Goal: Task Accomplishment & Management: Use online tool/utility

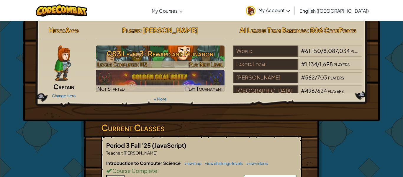
click at [183, 51] on h3 "CS3 Level 3: Reward and Ruination" at bounding box center [160, 53] width 129 height 13
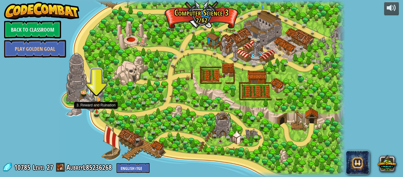
click at [96, 110] on img at bounding box center [96, 105] width 7 height 16
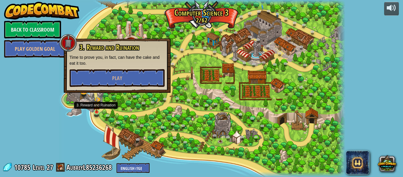
click at [95, 110] on img at bounding box center [96, 105] width 7 height 16
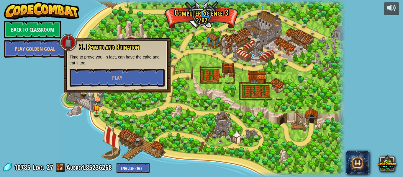
click at [121, 113] on div at bounding box center [201, 88] width 287 height 177
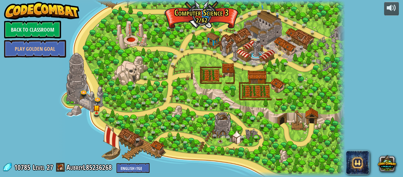
click at [128, 42] on div at bounding box center [201, 88] width 287 height 177
click at [135, 22] on div at bounding box center [201, 88] width 287 height 177
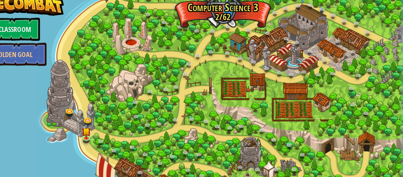
click at [130, 30] on div at bounding box center [201, 88] width 287 height 177
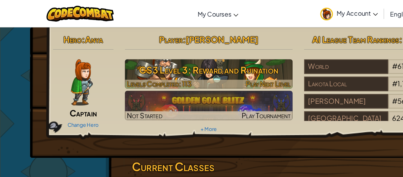
click at [121, 52] on h3 "CS3 Level 3: Reward and Ruination" at bounding box center [160, 53] width 129 height 13
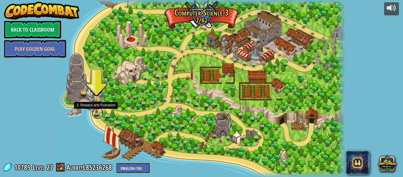
click at [96, 116] on link at bounding box center [98, 113] width 12 height 12
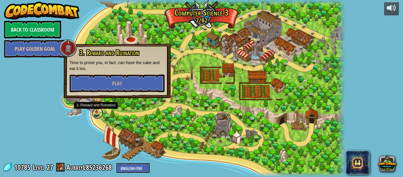
click at [95, 114] on link at bounding box center [98, 113] width 12 height 12
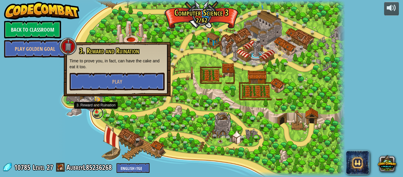
click at [95, 114] on link at bounding box center [98, 113] width 12 height 12
click at [85, 116] on div at bounding box center [201, 88] width 287 height 177
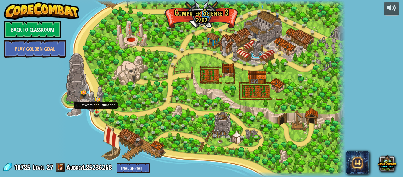
click at [97, 110] on img at bounding box center [96, 105] width 7 height 16
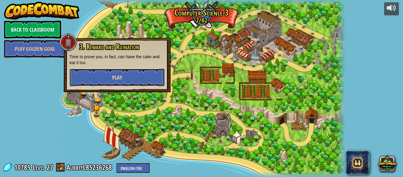
click at [115, 77] on span "Play" at bounding box center [117, 77] width 10 height 7
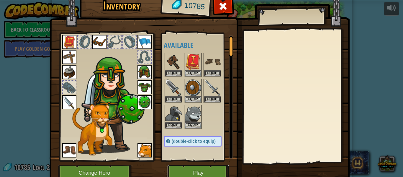
click at [203, 168] on button "Play" at bounding box center [198, 172] width 62 height 16
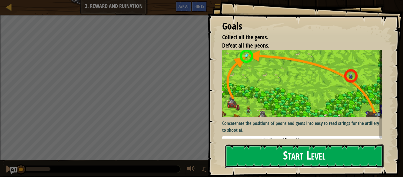
click at [336, 144] on button "Start Level" at bounding box center [304, 155] width 159 height 23
click at [324, 144] on button "Start Level" at bounding box center [304, 155] width 159 height 23
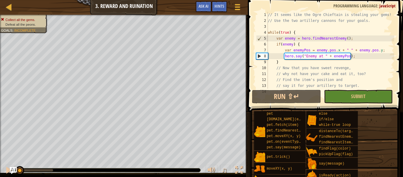
click at [190, 11] on div "Map Computer Science 3 3. Reward and Ruination Game Menu Done Hints Ask AI" at bounding box center [124, 7] width 248 height 15
click at [208, 8] on button "Ask AI" at bounding box center [203, 6] width 16 height 11
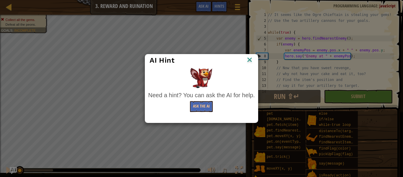
click at [250, 68] on div at bounding box center [201, 78] width 106 height 20
click at [254, 59] on div "AI Hint" at bounding box center [201, 60] width 112 height 12
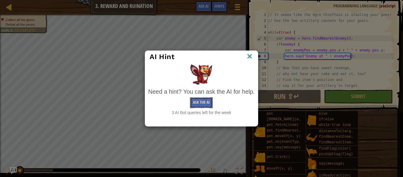
click at [191, 103] on button "Ask the AI" at bounding box center [201, 102] width 23 height 11
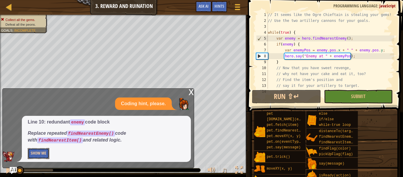
click at [37, 154] on button "Show Me" at bounding box center [39, 153] width 22 height 11
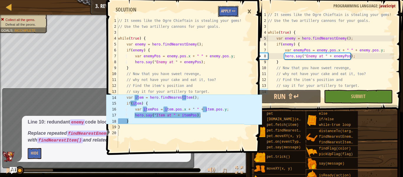
click at [227, 8] on button "Apply =>" at bounding box center [228, 11] width 20 height 11
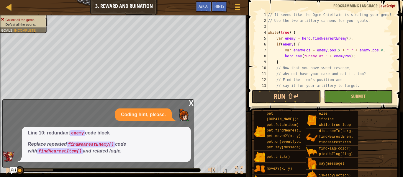
click at [190, 104] on div "x" at bounding box center [190, 102] width 5 height 6
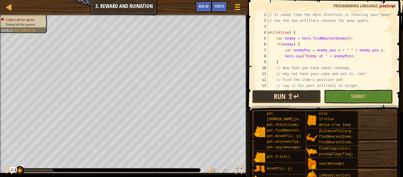
click at [266, 94] on button "Run ⇧↵" at bounding box center [286, 97] width 69 height 14
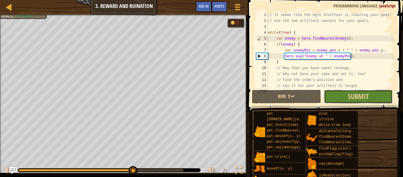
click at [340, 94] on button "Submit" at bounding box center [358, 97] width 69 height 14
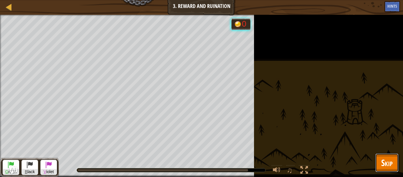
click at [390, 154] on button "Skip" at bounding box center [386, 162] width 23 height 19
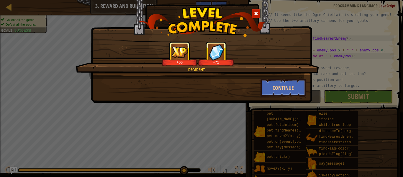
click at [267, 98] on div "Decadent. +66 +71 Continue" at bounding box center [201, 43] width 221 height 117
click at [265, 95] on button "Continue" at bounding box center [283, 88] width 46 height 18
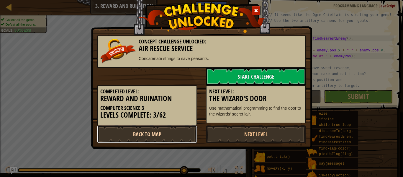
click at [141, 133] on link "Back to Map" at bounding box center [147, 134] width 100 height 18
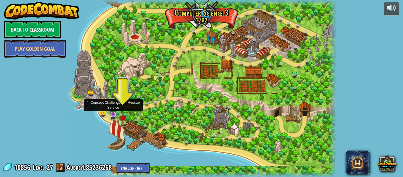
click at [114, 113] on img at bounding box center [112, 106] width 7 height 17
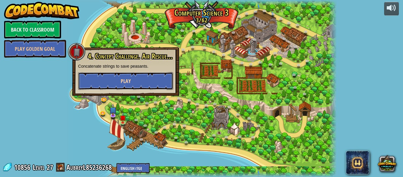
click at [104, 83] on button "Play" at bounding box center [125, 81] width 95 height 18
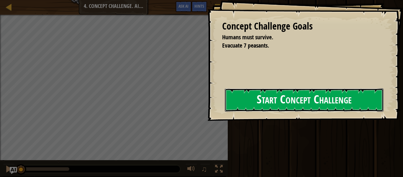
click at [286, 101] on button "Start Concept Challenge" at bounding box center [304, 99] width 159 height 23
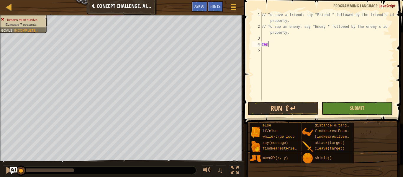
scroll to position [3, 0]
type textarea "z"
type textarea "d"
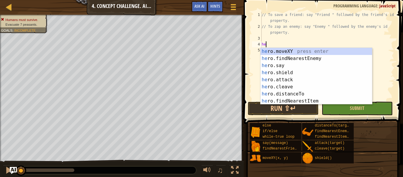
type textarea "h"
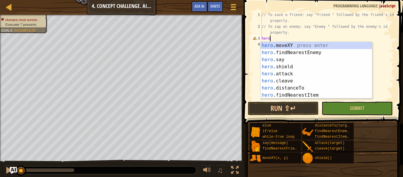
scroll to position [3, 0]
type textarea "h"
click at [280, 43] on div "hero .moveXY press enter hero .findNearestEnemy press enter hero .say press ent…" at bounding box center [315, 77] width 111 height 71
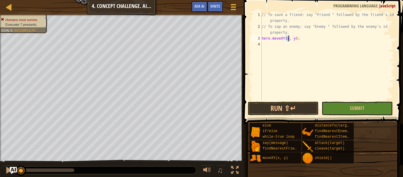
click at [288, 39] on div "// To save a friend: say "Friend " followed by the friend's id property. // To …" at bounding box center [326, 56] width 133 height 88
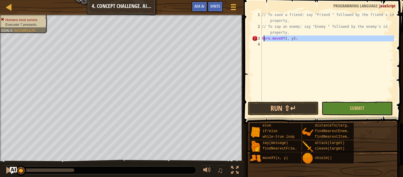
drag, startPoint x: 314, startPoint y: 41, endPoint x: 263, endPoint y: 35, distance: 51.7
click at [263, 35] on div "// To save a friend: say "Friend " followed by the friend's id property. // To …" at bounding box center [326, 65] width 133 height 106
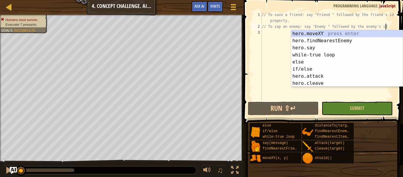
type textarea "// To zap an enemy: say "Enemy " followed by the enemy's id \"
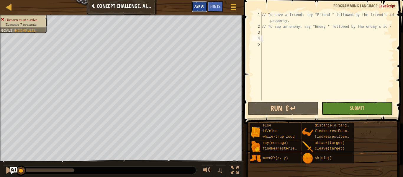
click at [204, 7] on button "Ask AI" at bounding box center [199, 6] width 16 height 11
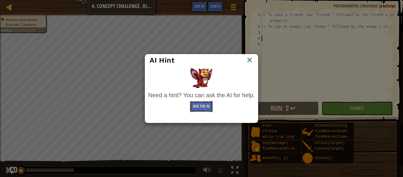
click at [204, 104] on button "Ask the AI" at bounding box center [201, 106] width 23 height 11
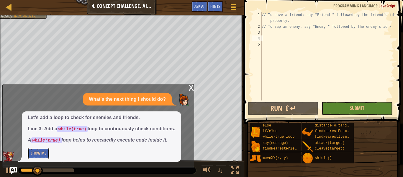
click at [34, 152] on button "Show Me" at bounding box center [39, 153] width 22 height 11
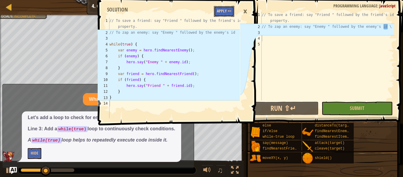
click at [229, 14] on button "Apply =>" at bounding box center [224, 11] width 20 height 11
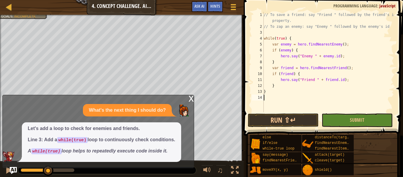
click at [191, 99] on div "x" at bounding box center [190, 98] width 5 height 6
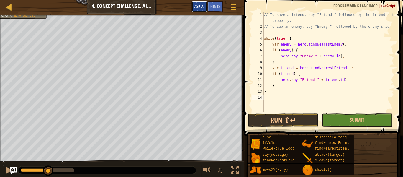
click at [200, 11] on button "Ask AI" at bounding box center [199, 6] width 16 height 11
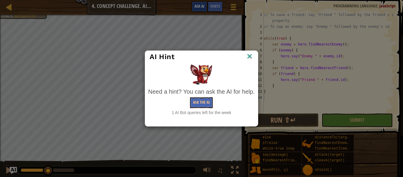
click at [200, 11] on div "AI Hint Need a hint? You can ask the AI for help. Ask the AI 1 AI Bot queries l…" at bounding box center [201, 88] width 403 height 177
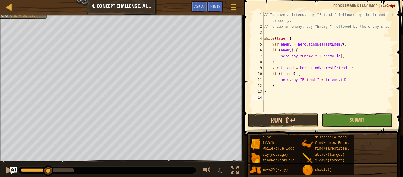
click at [266, 124] on button "Run ⇧↵" at bounding box center [283, 120] width 71 height 14
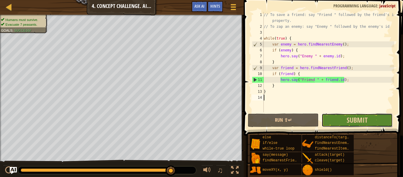
click at [360, 114] on button "Submit" at bounding box center [356, 120] width 71 height 14
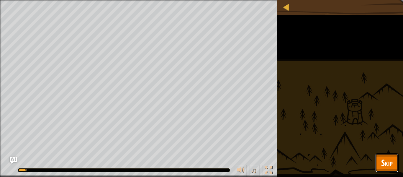
click at [393, 167] on button "Skip" at bounding box center [386, 162] width 23 height 19
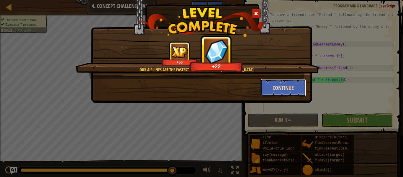
click at [267, 85] on button "Continue" at bounding box center [283, 88] width 46 height 18
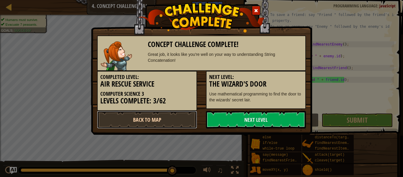
click at [142, 116] on link "Back to Map" at bounding box center [147, 120] width 100 height 18
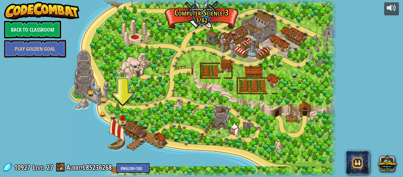
click at [123, 128] on div at bounding box center [201, 88] width 270 height 177
click at [124, 124] on link at bounding box center [124, 122] width 12 height 12
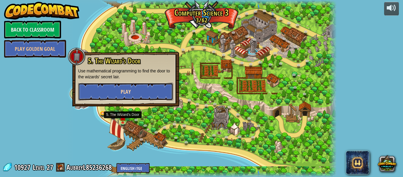
click at [99, 93] on button "Play" at bounding box center [125, 92] width 95 height 18
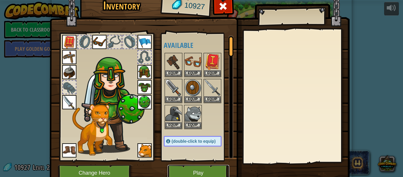
click at [203, 171] on button "Play" at bounding box center [198, 172] width 62 height 16
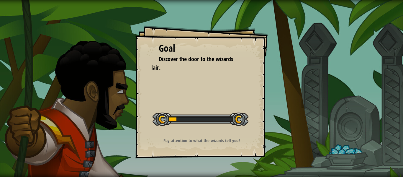
click at [203, 171] on div "Goal Discover the door to the wizards lair. Start Level Error loading from serv…" at bounding box center [201, 88] width 403 height 177
click at [202, 172] on div "Goal Discover the door to the wizards lair. Start Level Error loading from serv…" at bounding box center [201, 88] width 403 height 177
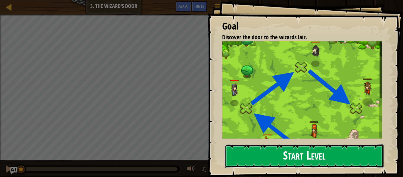
click at [315, 144] on button "Start Level" at bounding box center [304, 155] width 159 height 23
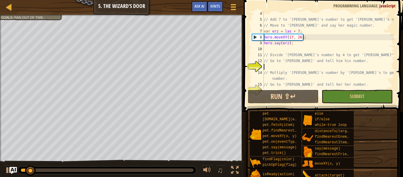
scroll to position [24, 0]
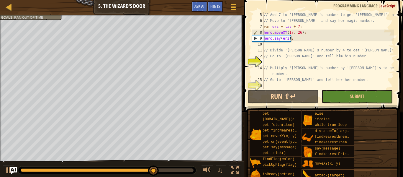
click at [271, 61] on div "// Add 7 to 'Laszlo's number to get 'Erzsebet's number. // Move to 'Erzsebet' a…" at bounding box center [327, 56] width 131 height 88
type textarea "s"
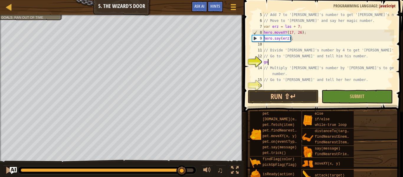
scroll to position [3, 0]
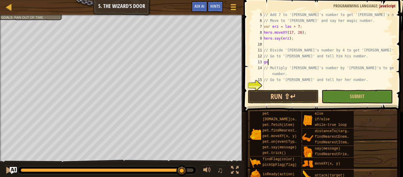
type textarea "g"
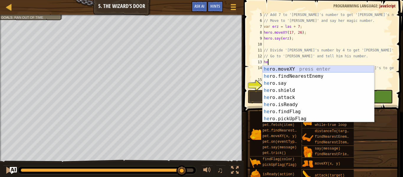
click at [294, 70] on div "he ro.moveXY press enter he ro.findNearestEnemy press enter he ro.say press ent…" at bounding box center [317, 100] width 111 height 71
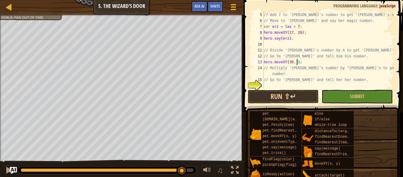
scroll to position [3, 5]
type textarea "hero.moveXY(30, 39);"
click at [313, 61] on div "// Add 7 to 'Laszlo's number to get 'Erzsebet's number. // Move to 'Erzsebet' a…" at bounding box center [327, 56] width 131 height 88
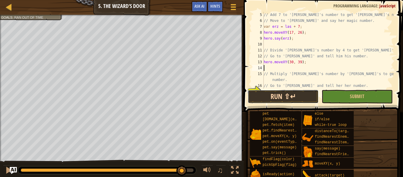
click at [298, 97] on button "Run ⇧↵" at bounding box center [283, 97] width 71 height 14
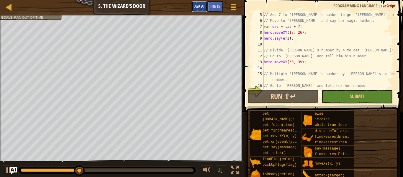
click at [198, 8] on span "Ask AI" at bounding box center [199, 6] width 10 height 6
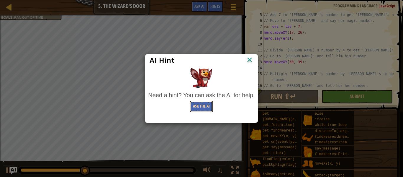
click at [190, 107] on button "Ask the AI" at bounding box center [201, 106] width 23 height 11
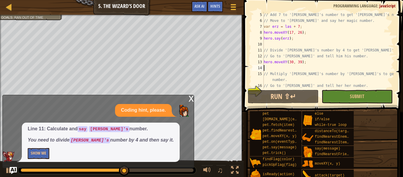
click at [42, 147] on div "Line 11: Calculate and say Simonyi's number. You need to divide Erzsebet's numb…" at bounding box center [101, 141] width 158 height 39
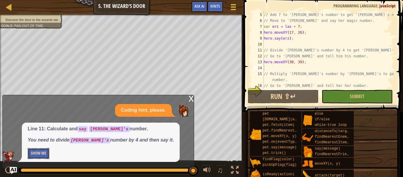
click at [33, 155] on button "Show Me" at bounding box center [39, 153] width 22 height 11
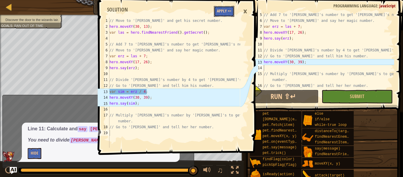
click at [222, 9] on button "Apply =>" at bounding box center [224, 11] width 20 height 11
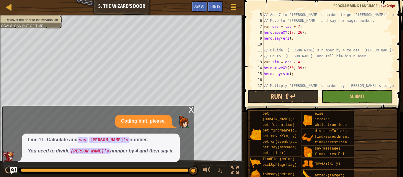
click at [193, 108] on div "x" at bounding box center [190, 109] width 5 height 6
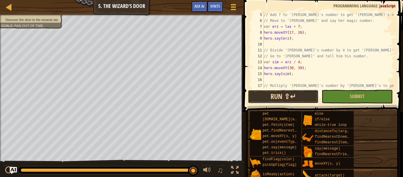
click at [261, 98] on button "Run ⇧↵" at bounding box center [283, 97] width 71 height 14
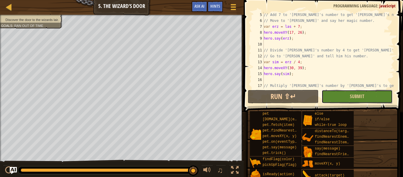
click at [353, 102] on button "Submit" at bounding box center [356, 97] width 71 height 14
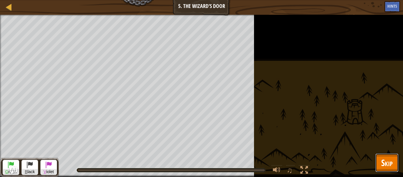
click at [382, 167] on span "Skip" at bounding box center [386, 162] width 11 height 12
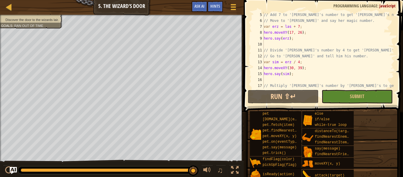
scroll to position [41, 0]
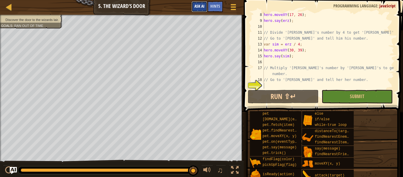
click at [197, 8] on span "Ask AI" at bounding box center [199, 6] width 10 height 6
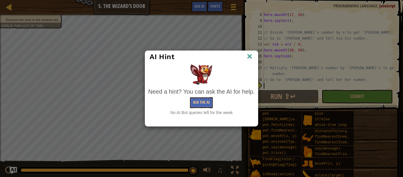
click at [253, 62] on div "AI Hint" at bounding box center [201, 57] width 112 height 12
click at [248, 55] on img at bounding box center [249, 56] width 8 height 9
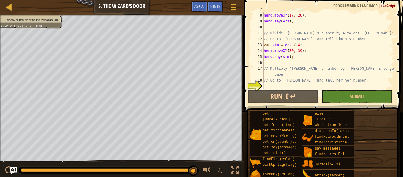
click at [322, 40] on div "var erz = las + 7 ; hero . moveXY ( 17 , 26 ) ; hero . say ( erz ) ; // Divide …" at bounding box center [327, 50] width 131 height 88
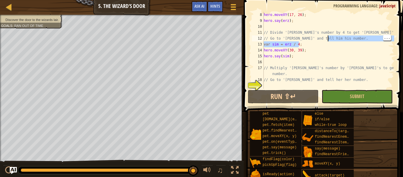
click at [319, 46] on div "hero . moveXY ( 17 , 26 ) ; hero . say ( erz ) ; // Divide 'Erzsebet's number b…" at bounding box center [327, 56] width 131 height 88
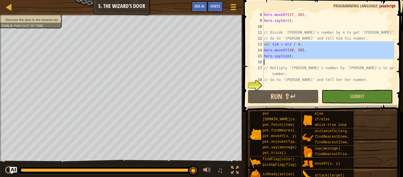
drag, startPoint x: 263, startPoint y: 43, endPoint x: 295, endPoint y: 55, distance: 34.4
click at [295, 55] on div "var sim = erz / 4; 8 9 10 11 12 13 14 15 16 17 18 19 hero . moveXY ( 17 , 26 ) …" at bounding box center [321, 50] width 143 height 77
click at [269, 82] on div "hero . moveXY ( 17 , 26 ) ; hero . say ( erz ) ; // Divide 'Erzsebet's number b…" at bounding box center [327, 56] width 131 height 88
type textarea "// Go to '[PERSON_NAME]' and tell her her number."
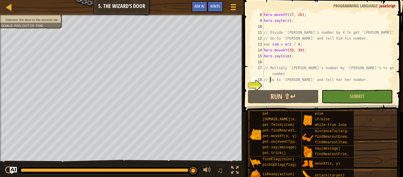
click at [268, 85] on div "hero . moveXY ( 17 , 26 ) ; hero . say ( erz ) ; // Divide 'Erzsebet's number b…" at bounding box center [327, 56] width 131 height 88
paste textarea "var sim = erz / 4;"
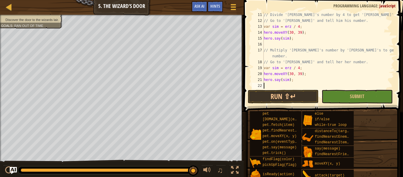
click at [277, 68] on div "// Divide 'Erzsebet's number by 4 to get 'Simonyi's number. // Go to 'Simonyi' …" at bounding box center [327, 56] width 131 height 88
click at [289, 81] on div "// Divide 'Erzsebet's number by 4 to get 'Simonyi's number. // Go to 'Simonyi' …" at bounding box center [327, 56] width 131 height 88
click at [306, 94] on button "Run ⇧↵" at bounding box center [283, 97] width 71 height 14
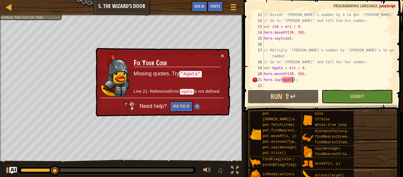
click at [224, 53] on div "× Fix Your Code Missing quotes. Try "Agata" Line 21: ReferenceError: agata is n…" at bounding box center [162, 82] width 136 height 69
click at [224, 57] on button "×" at bounding box center [222, 55] width 4 height 6
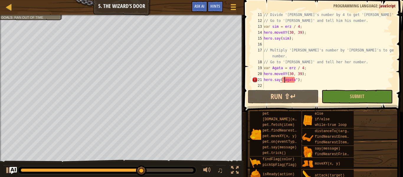
scroll to position [3, 3]
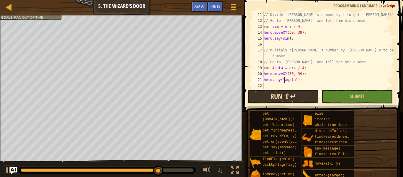
type textarea "hero.say("agata");"
click at [288, 98] on button "Run ⇧↵" at bounding box center [283, 97] width 71 height 14
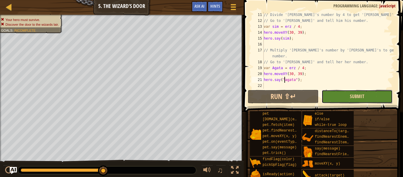
click at [362, 94] on span "Submit" at bounding box center [356, 96] width 14 height 6
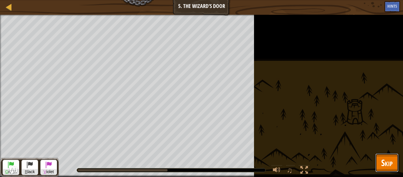
click at [376, 156] on button "Skip" at bounding box center [386, 162] width 23 height 19
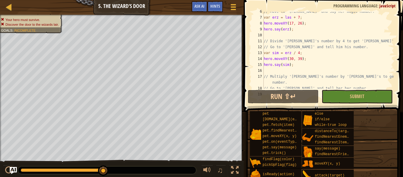
scroll to position [0, 0]
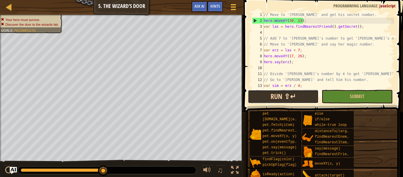
click at [258, 100] on button "Run ⇧↵" at bounding box center [283, 97] width 71 height 14
click at [272, 101] on button "Run ⇧↵" at bounding box center [283, 97] width 71 height 14
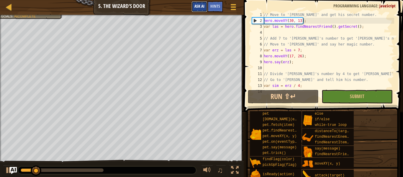
click at [198, 8] on span "Ask AI" at bounding box center [199, 6] width 10 height 6
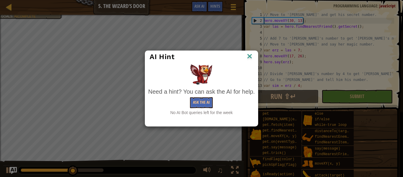
click at [246, 57] on img at bounding box center [249, 56] width 8 height 9
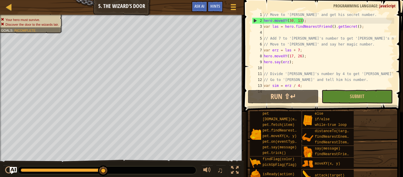
click at [214, 12] on div "Game Menu Done Hints Ask AI" at bounding box center [214, 8] width 52 height 14
click at [213, 9] on div "Hints" at bounding box center [215, 6] width 16 height 11
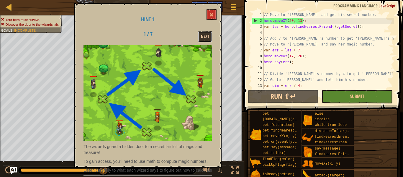
click at [208, 34] on button "Next" at bounding box center [205, 36] width 14 height 11
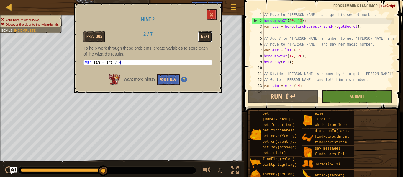
click at [207, 33] on button "Next" at bounding box center [205, 36] width 14 height 11
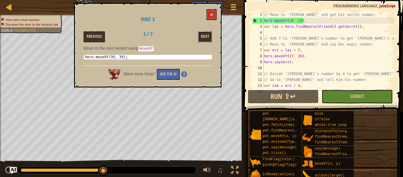
click at [207, 33] on button "Next" at bounding box center [205, 36] width 14 height 11
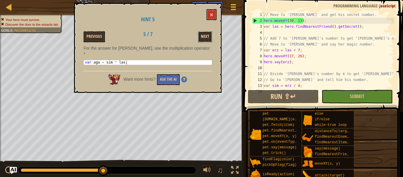
click at [208, 33] on button "Next" at bounding box center [205, 36] width 14 height 11
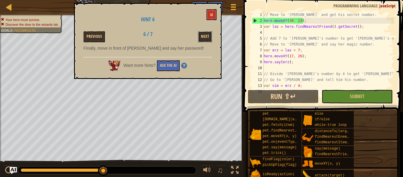
click at [208, 33] on button "Next" at bounding box center [205, 36] width 14 height 11
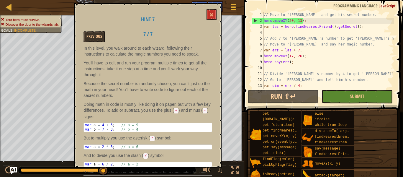
click at [207, 34] on div "Previous 7 / 7" at bounding box center [147, 36] width 137 height 11
click at [210, 13] on span at bounding box center [211, 15] width 4 height 4
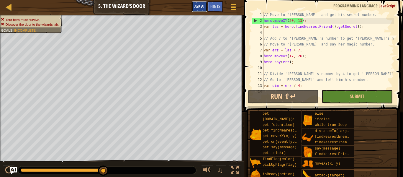
click at [206, 5] on button "Ask AI" at bounding box center [199, 6] width 16 height 11
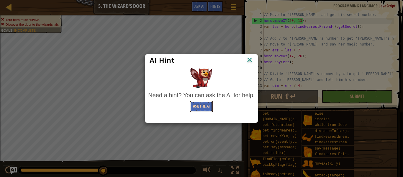
click at [200, 106] on button "Ask the AI" at bounding box center [201, 106] width 23 height 11
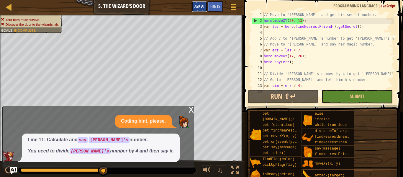
click at [196, 6] on span "Ask AI" at bounding box center [199, 6] width 10 height 6
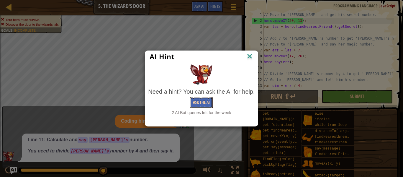
click at [200, 98] on button "Ask the AI" at bounding box center [201, 102] width 23 height 11
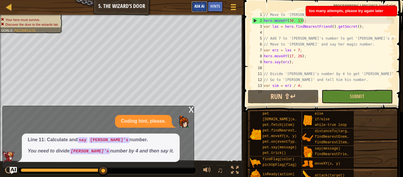
click at [196, 6] on span "Ask AI" at bounding box center [199, 6] width 10 height 6
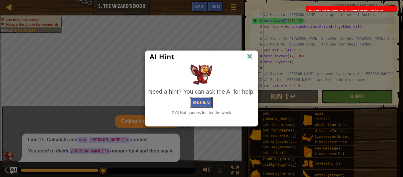
click at [205, 99] on button "Ask the AI" at bounding box center [201, 102] width 23 height 11
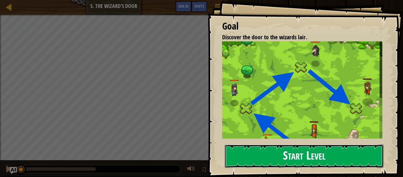
click at [261, 148] on button "Start Level" at bounding box center [304, 155] width 159 height 23
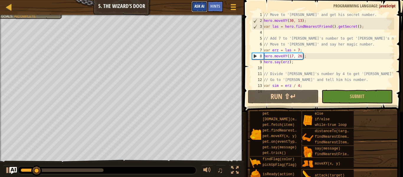
click at [200, 9] on button "Ask AI" at bounding box center [199, 6] width 16 height 11
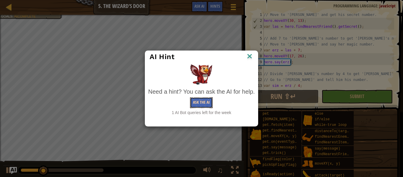
click at [193, 106] on button "Ask the AI" at bounding box center [201, 102] width 23 height 11
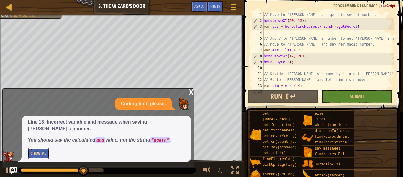
click at [47, 155] on button "Show Me" at bounding box center [39, 153] width 22 height 11
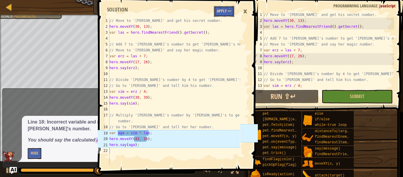
click at [231, 10] on button "Apply =>" at bounding box center [224, 11] width 20 height 11
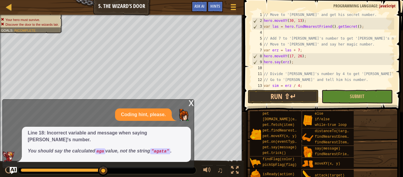
click at [188, 109] on div "x Coding hint, please. Line 18: Incorrect variable and message when saying [PER…" at bounding box center [98, 133] width 192 height 69
click at [194, 111] on div "x Coding hint, please. Line 18: Incorrect variable and message when saying [PER…" at bounding box center [98, 133] width 192 height 69
click at [192, 105] on div "x" at bounding box center [190, 102] width 5 height 6
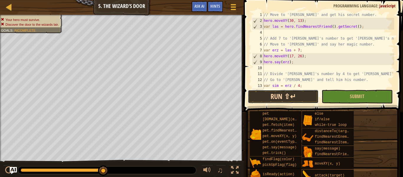
click at [257, 90] on button "Run ⇧↵" at bounding box center [283, 97] width 71 height 14
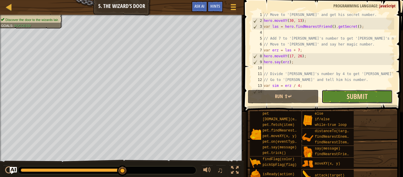
click at [353, 91] on button "Submit" at bounding box center [356, 97] width 71 height 14
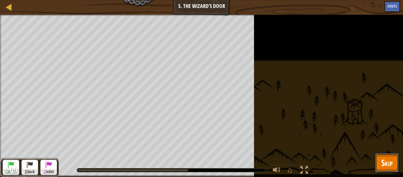
click at [378, 168] on button "Skip" at bounding box center [386, 162] width 23 height 19
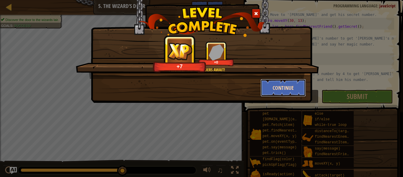
click at [288, 88] on button "Continue" at bounding box center [283, 88] width 46 height 18
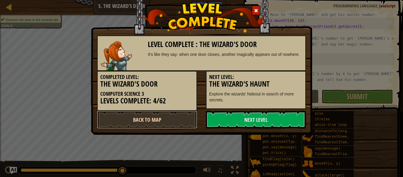
click at [188, 111] on link "Back to Map" at bounding box center [147, 120] width 100 height 18
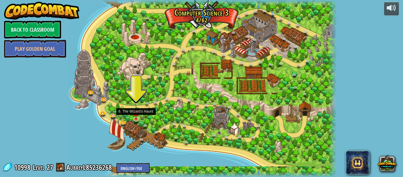
click at [141, 123] on div at bounding box center [201, 88] width 270 height 177
click at [135, 122] on link at bounding box center [137, 120] width 12 height 12
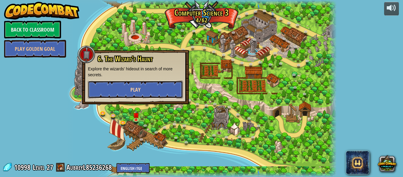
click at [138, 97] on button "Play" at bounding box center [135, 89] width 95 height 18
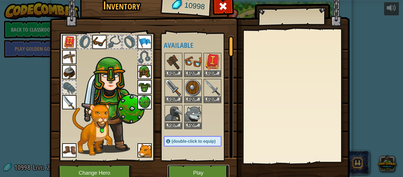
click at [185, 170] on button "Play" at bounding box center [198, 172] width 62 height 16
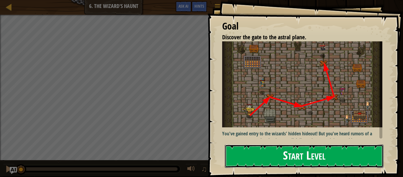
click at [253, 161] on button "Start Level" at bounding box center [304, 155] width 159 height 23
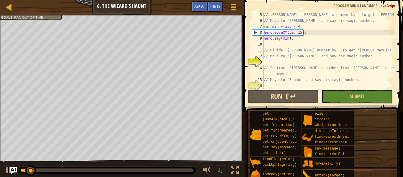
scroll to position [24, 0]
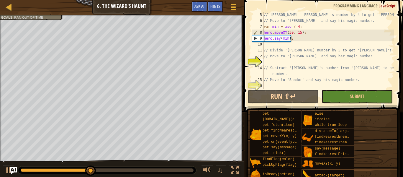
click at [290, 61] on div "// [PERSON_NAME] '[PERSON_NAME]'s number by 4 to get '[PERSON_NAME] number. // …" at bounding box center [327, 56] width 131 height 88
click at [289, 60] on div "// [PERSON_NAME] '[PERSON_NAME]'s number by 4 to get '[PERSON_NAME] number. // …" at bounding box center [327, 56] width 131 height 88
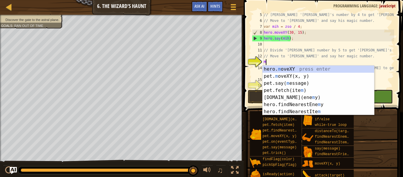
scroll to position [3, 0]
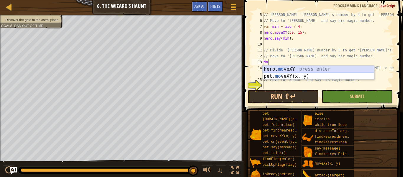
click at [305, 67] on div "hero. mo veXY press enter pet. mo veXY(x, y) press enter" at bounding box center [317, 79] width 111 height 28
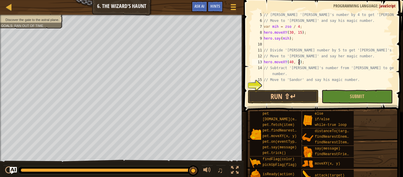
scroll to position [3, 5]
click at [299, 96] on button "Run ⇧↵" at bounding box center [283, 97] width 71 height 14
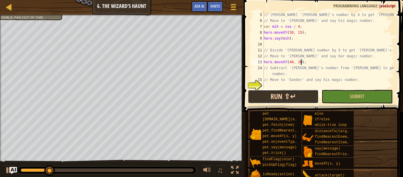
click at [299, 96] on button "Run ⇧↵" at bounding box center [283, 97] width 71 height 14
click at [273, 98] on button "Run ⇧↵" at bounding box center [283, 97] width 71 height 14
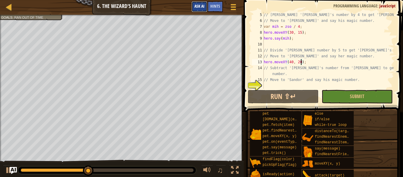
click at [197, 8] on span "Ask AI" at bounding box center [199, 6] width 10 height 6
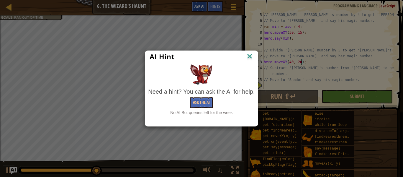
click at [197, 8] on div "AI Hint Need a hint? You can ask the AI for help. Ask the AI No AI Bot queries …" at bounding box center [201, 88] width 403 height 177
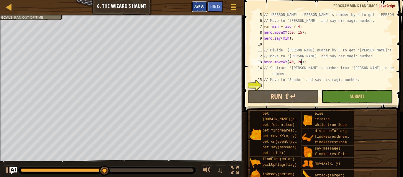
click at [194, 1] on button "Ask AI" at bounding box center [199, 6] width 16 height 11
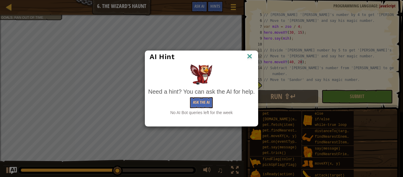
click at [253, 59] on img at bounding box center [249, 56] width 8 height 9
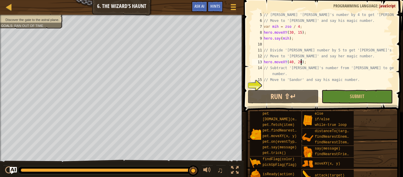
click at [268, 74] on div "// [PERSON_NAME] '[PERSON_NAME]'s number by 4 to get '[PERSON_NAME] number. // …" at bounding box center [327, 56] width 131 height 88
type textarea "// Subtract '[PERSON_NAME]'s number from '[PERSON_NAME] to get [PERSON_NAME] nu…"
click at [270, 85] on div "// [PERSON_NAME] '[PERSON_NAME]'s number by 4 to get '[PERSON_NAME] number. // …" at bounding box center [327, 56] width 131 height 88
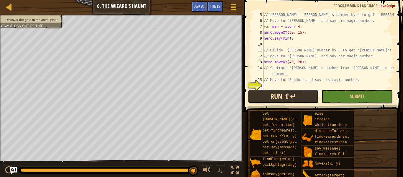
click at [263, 91] on button "Run ⇧↵" at bounding box center [283, 97] width 71 height 14
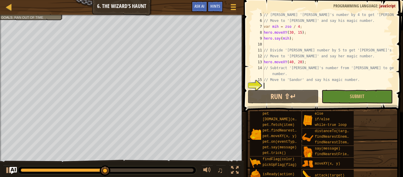
click at [312, 61] on div "// [PERSON_NAME] '[PERSON_NAME]'s number by 4 to get '[PERSON_NAME] number. // …" at bounding box center [327, 56] width 131 height 88
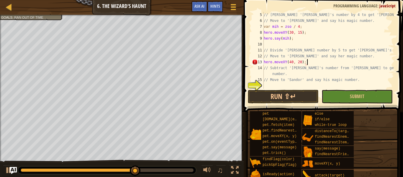
type textarea "hero.moveXY(40, 20);"
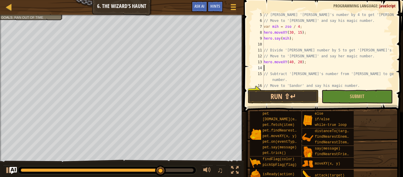
paste textarea "var sim = erz / 4;"
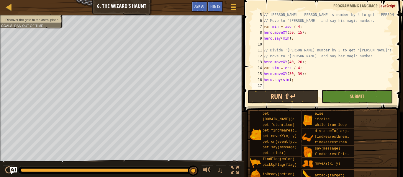
click at [277, 69] on div "// [PERSON_NAME] '[PERSON_NAME]'s number by 4 to get '[PERSON_NAME] number. // …" at bounding box center [327, 59] width 131 height 94
click at [254, 70] on div "14" at bounding box center [258, 68] width 12 height 6
click at [202, 7] on span "Ask AI" at bounding box center [199, 6] width 10 height 6
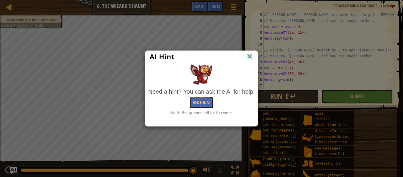
click at [194, 109] on div "No AI Bot queries left for the week" at bounding box center [201, 112] width 106 height 6
click at [194, 104] on button "Ask the AI" at bounding box center [201, 102] width 23 height 11
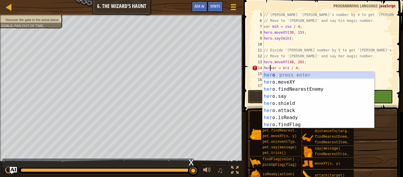
scroll to position [3, 1]
click at [284, 98] on div "her o press enter her o.moveXY press enter her o.findNearestEnemy press enter h…" at bounding box center [317, 106] width 111 height 71
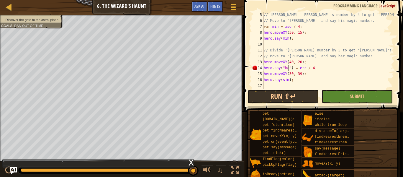
scroll to position [3, 4]
click at [307, 72] on div "// [PERSON_NAME] '[PERSON_NAME]'s number by 4 to get '[PERSON_NAME] number. // …" at bounding box center [327, 59] width 131 height 94
click at [351, 99] on span "Submit" at bounding box center [356, 96] width 14 height 6
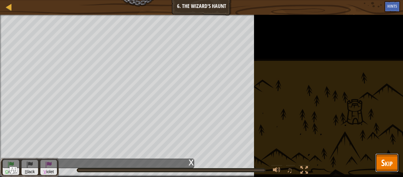
click at [388, 157] on span "Skip" at bounding box center [386, 162] width 11 height 12
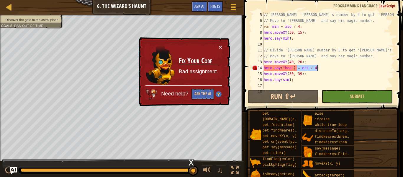
drag, startPoint x: 296, startPoint y: 67, endPoint x: 320, endPoint y: 66, distance: 23.9
click at [320, 66] on div "// [PERSON_NAME] '[PERSON_NAME]'s number by 4 to get '[PERSON_NAME] number. // …" at bounding box center [327, 59] width 131 height 94
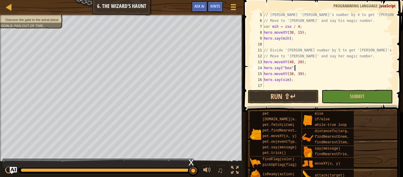
scroll to position [3, 4]
click at [350, 96] on span "Submit" at bounding box center [356, 96] width 14 height 6
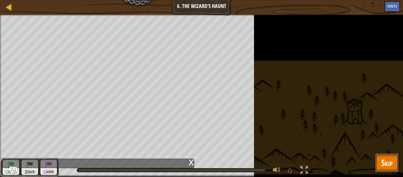
click at [379, 164] on button "Skip" at bounding box center [386, 162] width 23 height 19
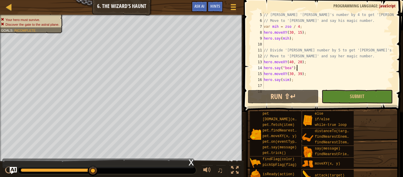
click at [301, 67] on div "// [PERSON_NAME] '[PERSON_NAME]'s number by 4 to get '[PERSON_NAME] number. // …" at bounding box center [327, 59] width 131 height 94
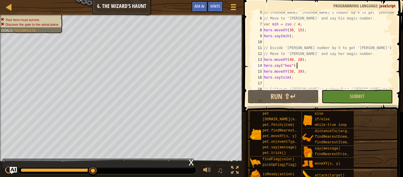
scroll to position [26, 0]
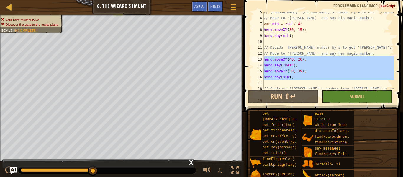
drag, startPoint x: 290, startPoint y: 82, endPoint x: 264, endPoint y: 57, distance: 35.9
click at [264, 57] on div "// [PERSON_NAME] '[PERSON_NAME]'s number by 4 to get '[PERSON_NAME] number. // …" at bounding box center [327, 56] width 131 height 94
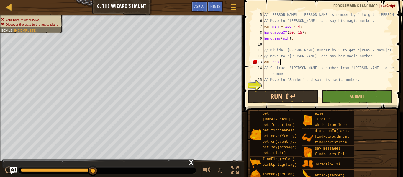
scroll to position [3, 2]
type textarea "var bea = mih / 5"
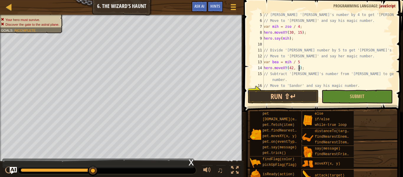
scroll to position [3, 5]
type textarea "hero.moveXY(42, 20);"
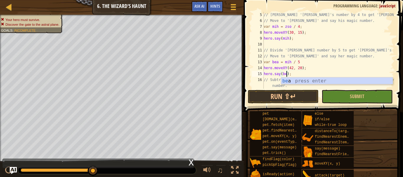
scroll to position [3, 4]
click at [325, 62] on div "// [PERSON_NAME] '[PERSON_NAME]'s number by 4 to get '[PERSON_NAME] number. // …" at bounding box center [327, 56] width 131 height 88
type textarea "var bea = mih / 5"
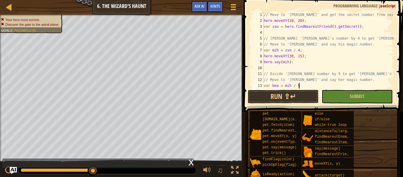
scroll to position [35, 0]
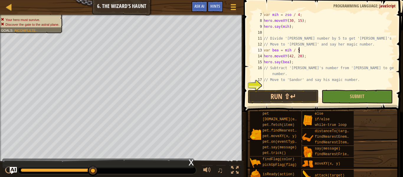
click at [318, 84] on div "var mih = zso / 4 ; hero . moveXY ( 30 , 15 ) ; hero . say ( mih ) ; // Divide …" at bounding box center [327, 56] width 131 height 88
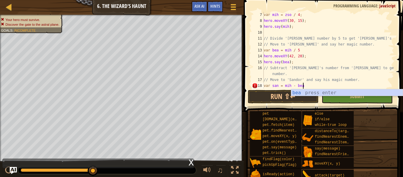
scroll to position [3, 5]
type textarea "var san = mih - bea"
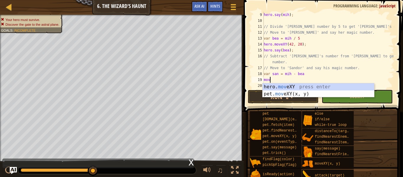
scroll to position [3, 1]
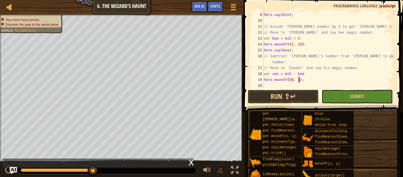
type textarea "hero.moveXY(38, 37);"
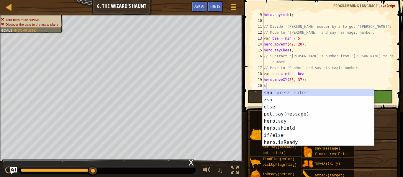
scroll to position [3, 1]
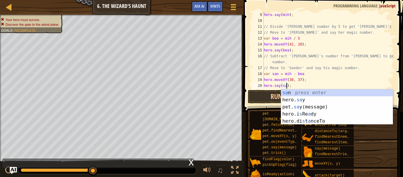
type textarea "hero.say(san);"
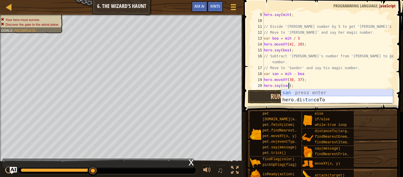
click at [336, 93] on div "san press enter hero.di s t an ceTo press enter" at bounding box center [336, 103] width 111 height 28
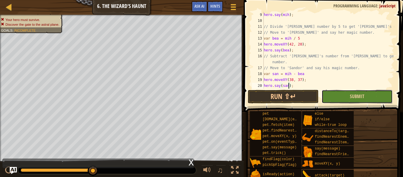
click at [343, 96] on button "Submit" at bounding box center [356, 97] width 71 height 14
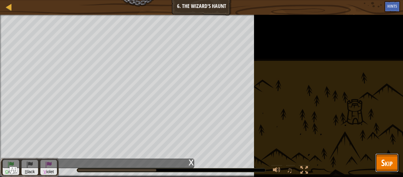
click at [388, 164] on span "Skip" at bounding box center [386, 162] width 11 height 12
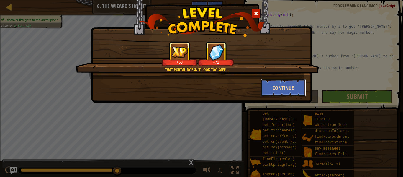
click at [294, 83] on button "Continue" at bounding box center [283, 88] width 46 height 18
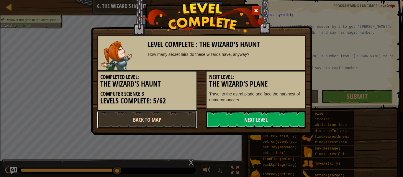
click at [157, 122] on link "Back to Map" at bounding box center [147, 120] width 100 height 18
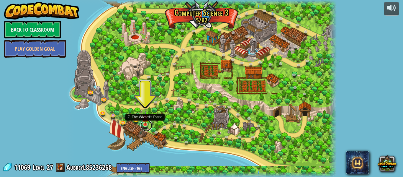
click at [144, 126] on link at bounding box center [146, 125] width 12 height 12
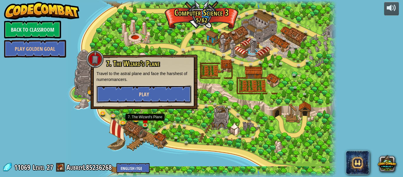
click at [139, 98] on button "Play" at bounding box center [143, 94] width 95 height 18
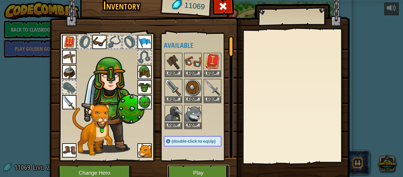
click at [181, 170] on button "Play" at bounding box center [198, 172] width 62 height 16
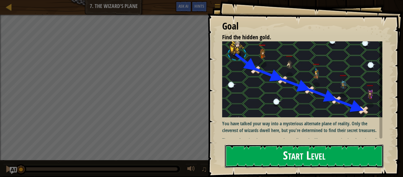
click at [295, 144] on button "Start Level" at bounding box center [304, 155] width 159 height 23
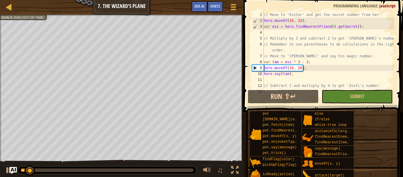
scroll to position [44, 0]
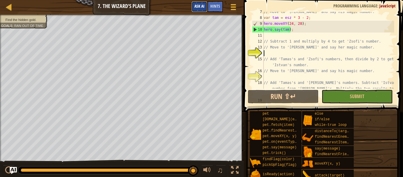
click at [191, 7] on button "Ask AI" at bounding box center [199, 6] width 16 height 11
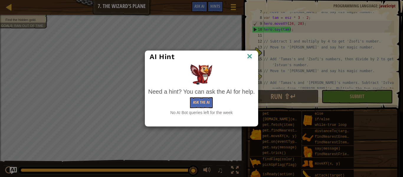
click at [250, 59] on img at bounding box center [249, 56] width 8 height 9
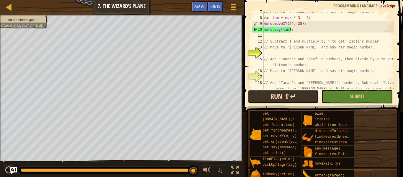
click at [283, 94] on button "Run ⇧↵" at bounding box center [283, 97] width 71 height 14
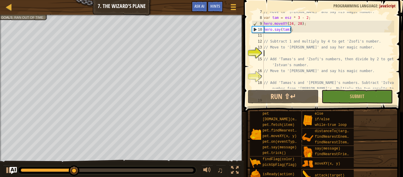
click at [274, 52] on div "// Move to '[PERSON_NAME]' and say his magic number. var tam = esz * 3 - 2 ; he…" at bounding box center [327, 59] width 131 height 100
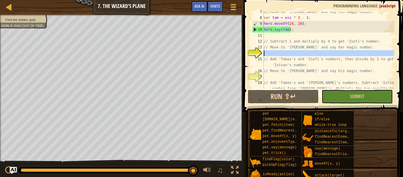
click at [259, 56] on div "15" at bounding box center [258, 62] width 12 height 12
type textarea "// Add 'Tamas's and 'Zsofi's numbers, then divide by 2 to get 'Istvan's number."
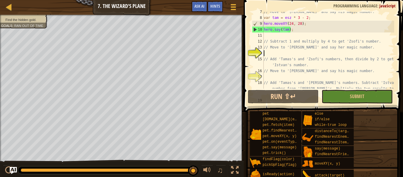
type textarea "// Move to 'Csilla' and say her magic number."
click at [259, 56] on div "15" at bounding box center [258, 62] width 12 height 12
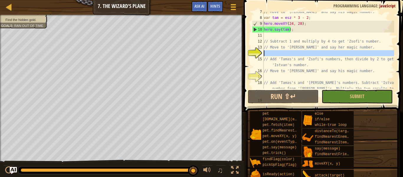
click at [263, 54] on div "14" at bounding box center [258, 53] width 12 height 6
type textarea "// Add 'Tamas's and 'Zsofi's numbers, then divide by 2 to get 'Istvan's number."
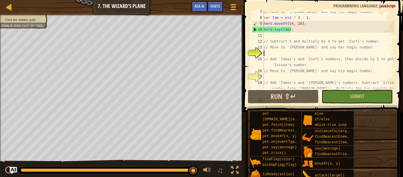
click at [263, 53] on div "14" at bounding box center [258, 53] width 12 height 6
type textarea "// Add 'Tamas's and 'Zsofi's numbers, then divide by 2 to get 'Istvan's number."
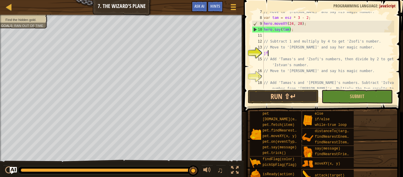
type textarea "j"
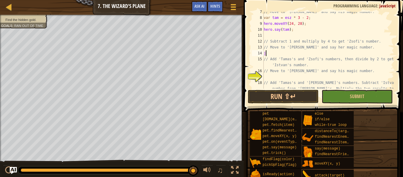
type textarea "j"
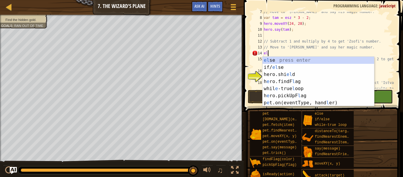
type textarea "e"
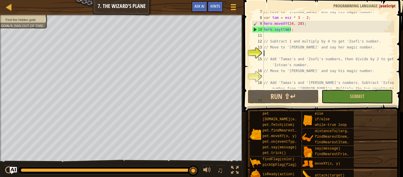
type textarea "f"
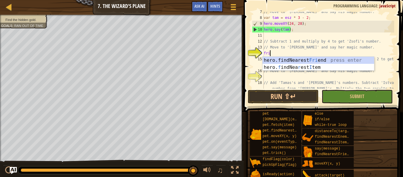
scroll to position [3, 0]
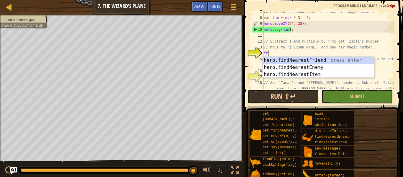
type textarea "f"
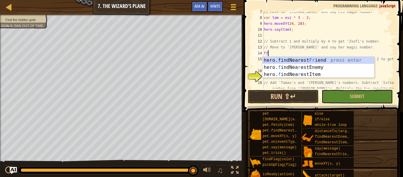
type textarea "f"
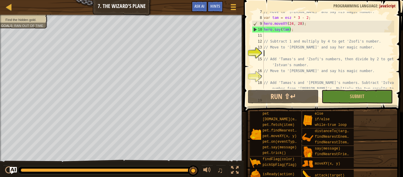
click at [267, 53] on div "// Move to '[PERSON_NAME]' and say his magic number. var tam = esz * 3 - 2 ; he…" at bounding box center [327, 59] width 131 height 100
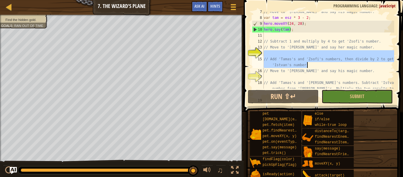
drag, startPoint x: 264, startPoint y: 51, endPoint x: 361, endPoint y: 36, distance: 97.8
click at [361, 36] on div "// Move to '[PERSON_NAME]' and say his magic number. var tam = esz * 3 - 2 ; he…" at bounding box center [327, 59] width 131 height 100
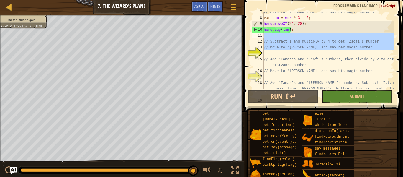
type textarea "// Subtract 1 and multiply by 4 to get 'Zsofi's number."
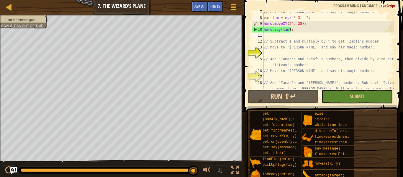
click at [280, 52] on div "// Move to '[PERSON_NAME]' and say his magic number. var tam = esz * 3 - 2 ; he…" at bounding box center [327, 59] width 131 height 100
drag, startPoint x: 280, startPoint y: 52, endPoint x: 383, endPoint y: 52, distance: 103.4
click at [383, 52] on div "// Move to '[PERSON_NAME]' and say his magic number. var tam = esz * 3 - 2 ; he…" at bounding box center [327, 59] width 131 height 100
drag, startPoint x: 264, startPoint y: 53, endPoint x: 389, endPoint y: 53, distance: 124.9
click at [389, 53] on div "7 8 9 10 11 12 13 14 15 16 17 18 19 // Move to '[PERSON_NAME]' and say his magi…" at bounding box center [321, 50] width 143 height 77
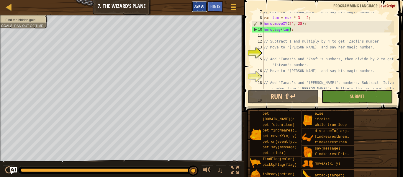
click at [192, 6] on button "Ask AI" at bounding box center [199, 6] width 16 height 11
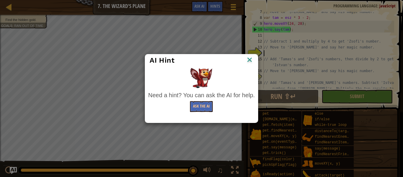
click at [196, 11] on div "AI Hint Need a hint? You can ask the AI for help. Ask the AI" at bounding box center [201, 88] width 403 height 177
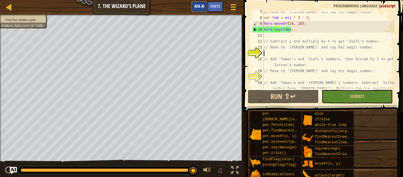
click at [200, 2] on button "Ask AI" at bounding box center [199, 6] width 16 height 11
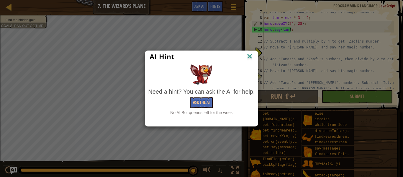
click at [197, 10] on div "AI Hint Need a hint? You can ask the AI for help. Ask the AI No AI Bot queries …" at bounding box center [201, 88] width 403 height 177
